Goal: Transaction & Acquisition: Subscribe to service/newsletter

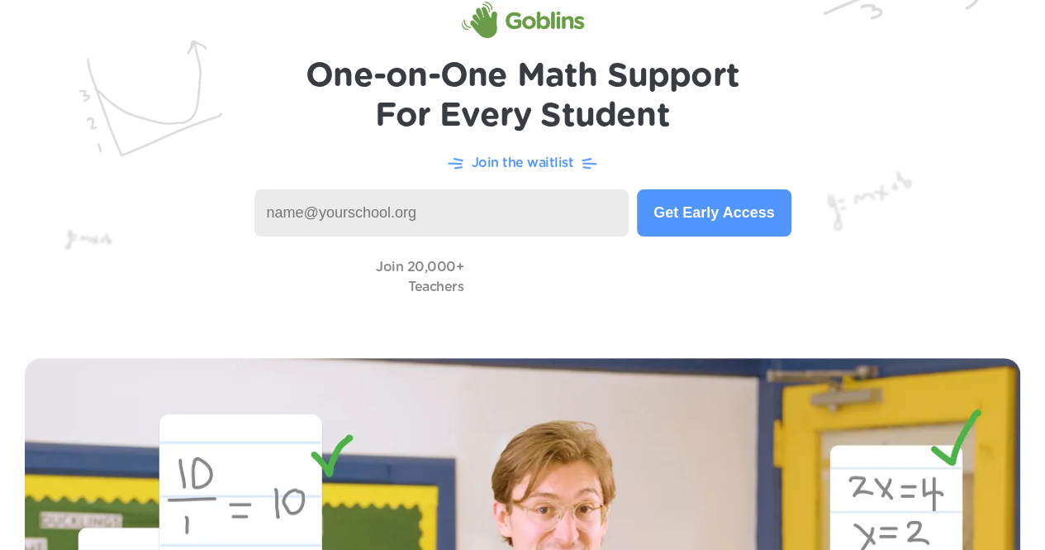
scroll to position [83, 0]
click at [711, 226] on button "Get Early Access" at bounding box center [714, 212] width 154 height 47
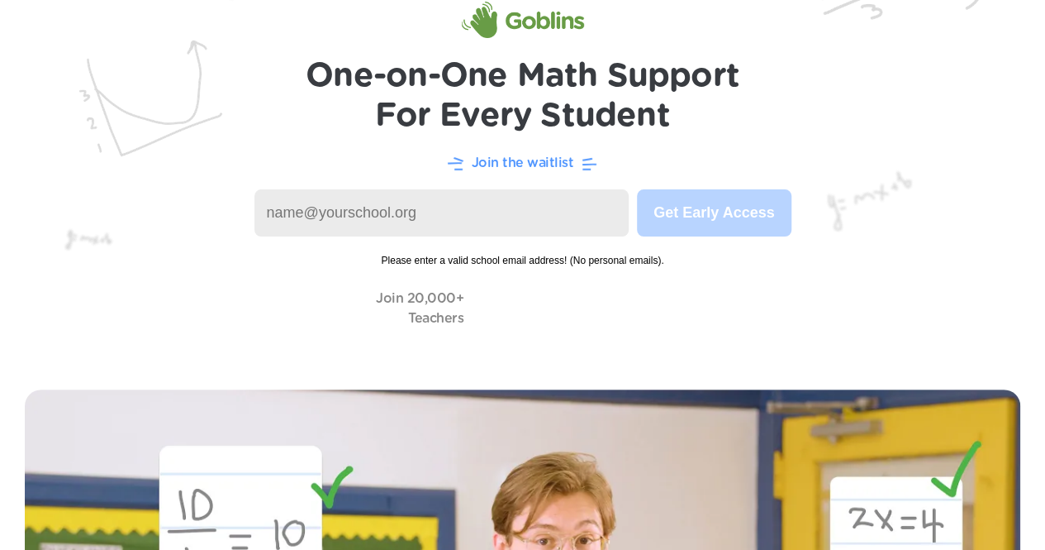
click at [532, 228] on input at bounding box center [442, 212] width 375 height 47
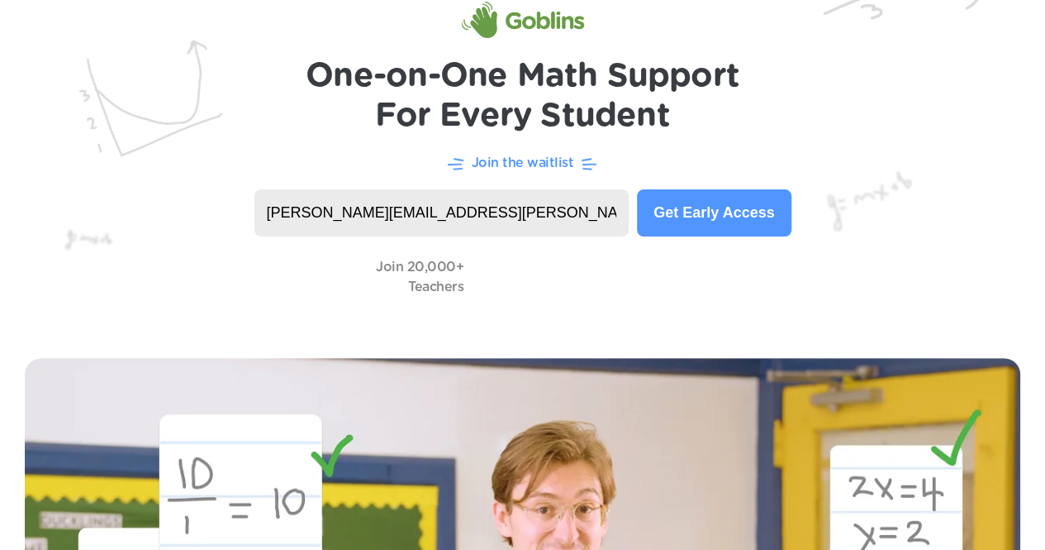
type input "[PERSON_NAME][EMAIL_ADDRESS][PERSON_NAME][DOMAIN_NAME]"
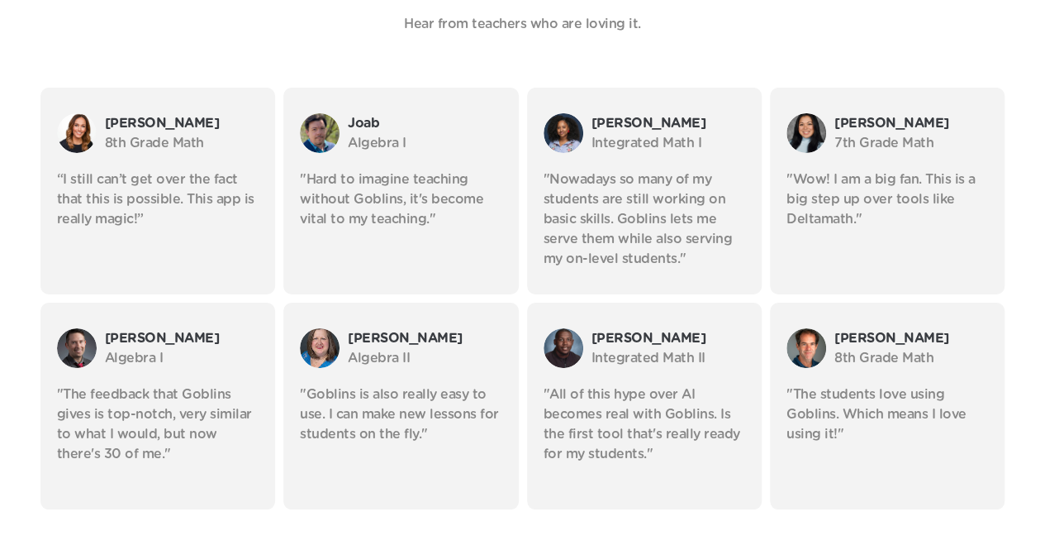
scroll to position [3058, 0]
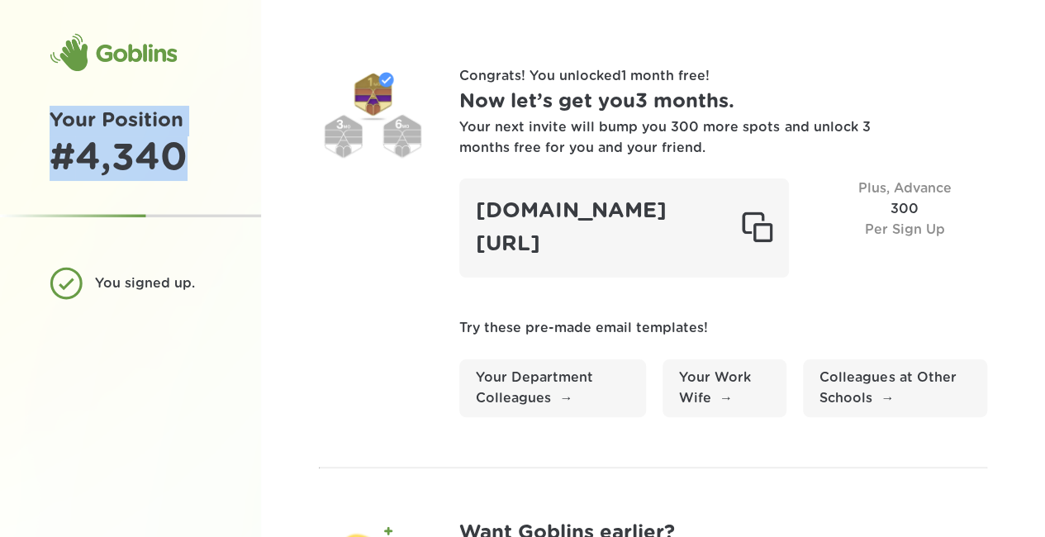
drag, startPoint x: 45, startPoint y: 121, endPoint x: 191, endPoint y: 169, distance: 153.2
click at [202, 173] on div "Your Position # 4,340" at bounding box center [130, 143] width 261 height 75
copy div "Your Position # 4,340"
